Goal: Task Accomplishment & Management: Use online tool/utility

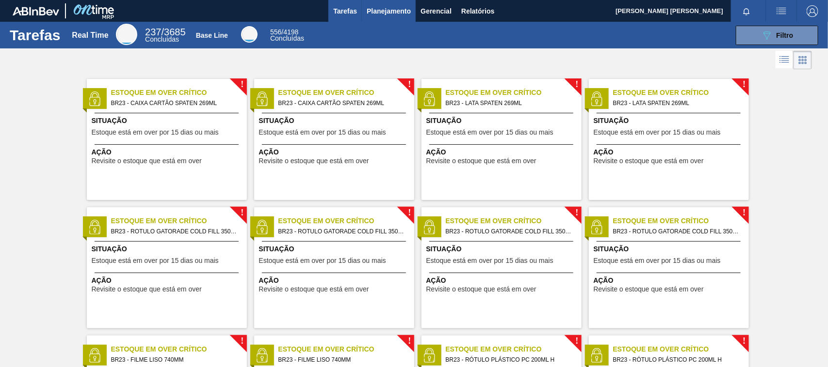
click at [400, 11] on span "Planejamento" at bounding box center [389, 11] width 44 height 12
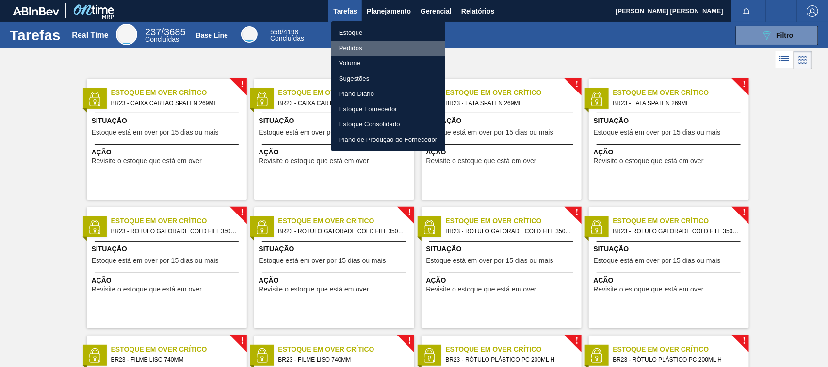
click at [366, 45] on li "Pedidos" at bounding box center [388, 49] width 114 height 16
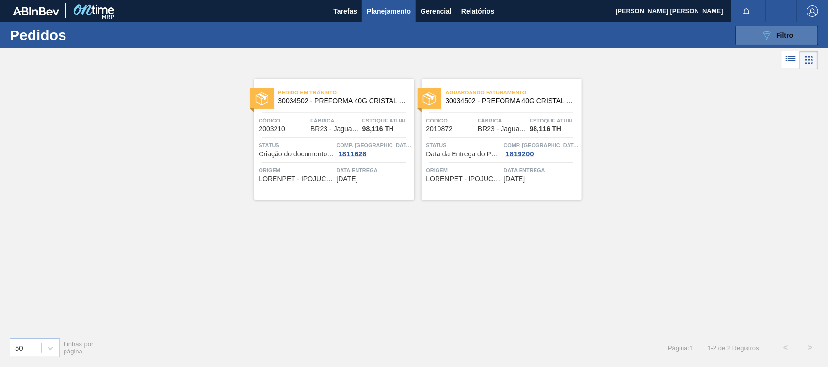
click at [764, 34] on icon "089F7B8B-B2A5-4AFE-B5C0-19BA573D28AC" at bounding box center [767, 36] width 12 height 12
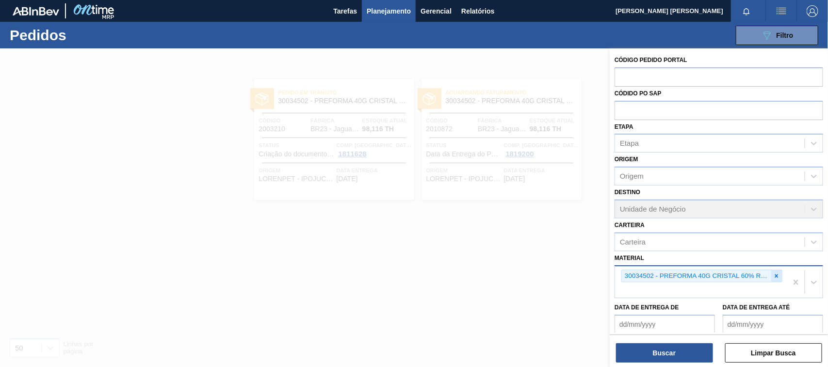
click at [777, 274] on icon at bounding box center [776, 276] width 7 height 7
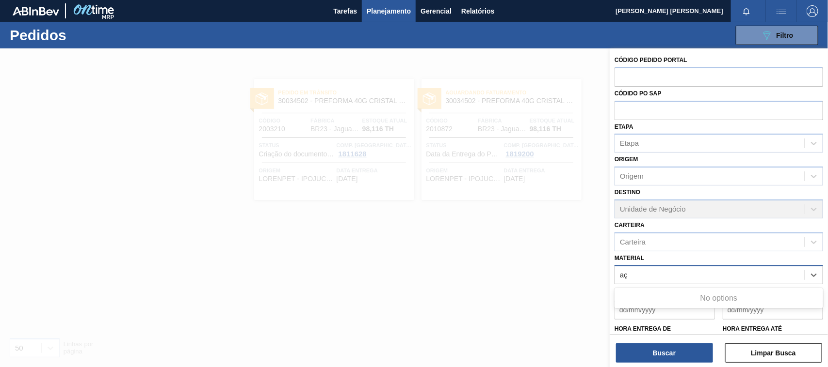
type input "a"
type input "[PERSON_NAME]"
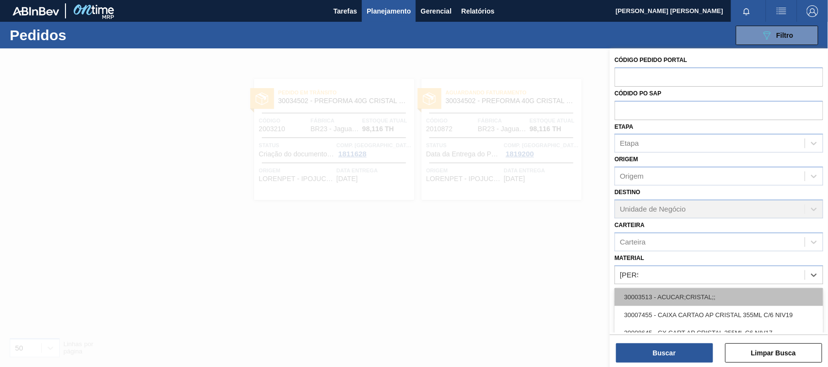
click at [701, 296] on div "30003513 - ACUCAR;CRISTAL;;" at bounding box center [718, 297] width 208 height 18
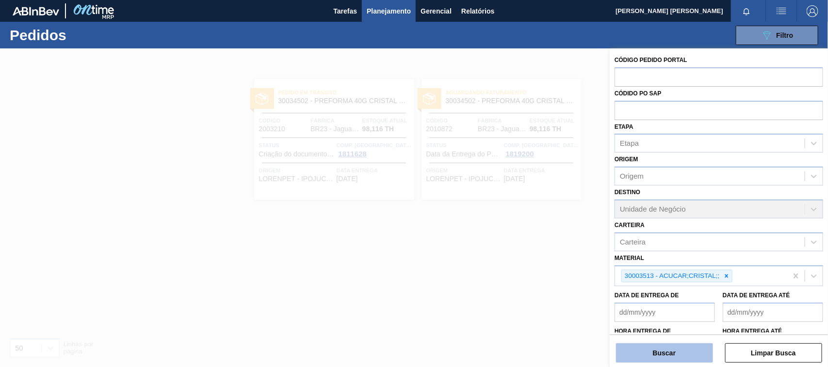
click at [677, 352] on button "Buscar" at bounding box center [664, 353] width 97 height 19
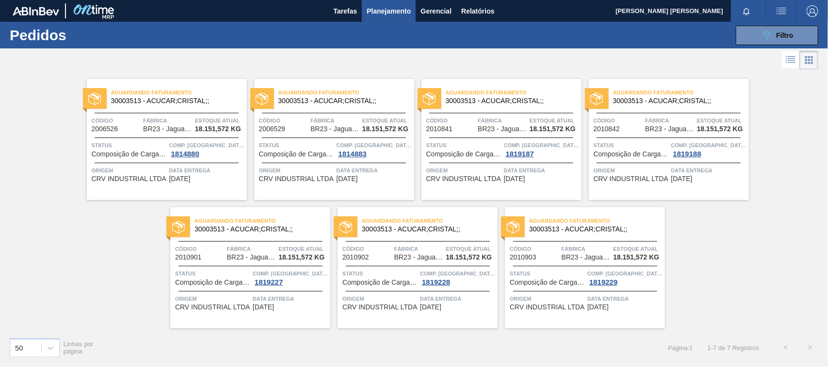
click at [173, 104] on span "30003513 - ACUCAR;CRISTAL;;" at bounding box center [175, 100] width 128 height 7
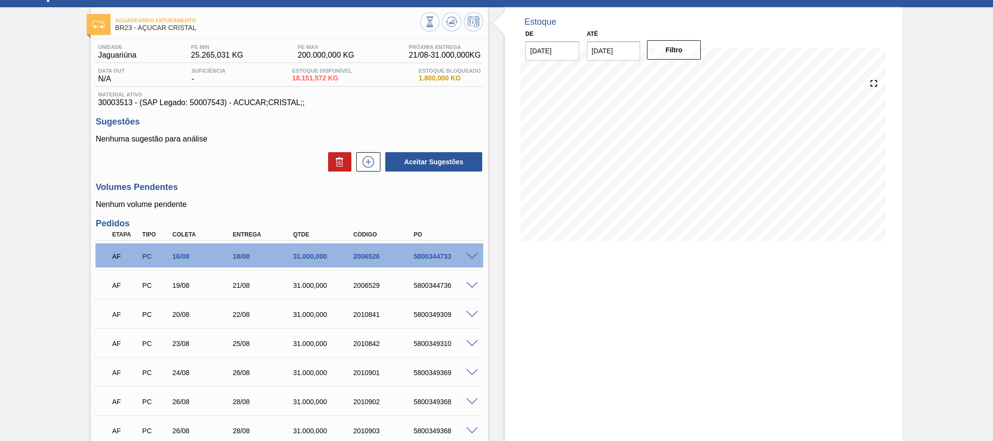
scroll to position [48, 0]
